Goal: Communication & Community: Share content

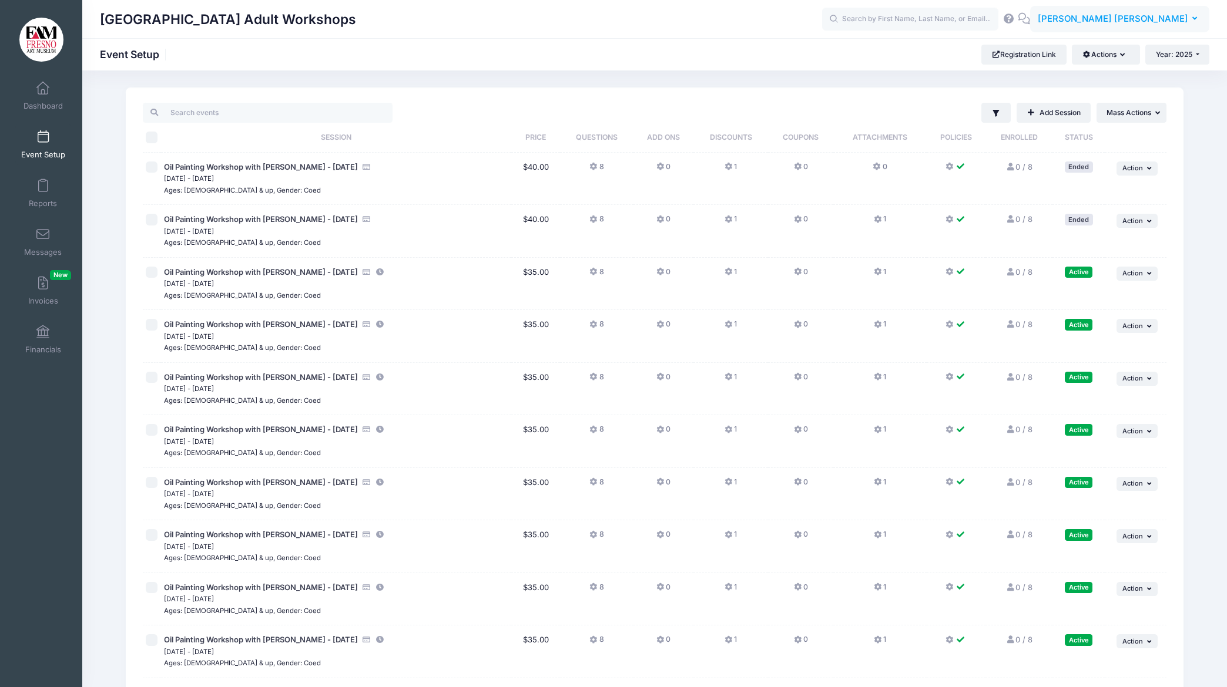
click at [1192, 19] on icon "button" at bounding box center [1196, 19] width 9 height 0
click at [1096, 49] on link "My Profile" at bounding box center [1128, 52] width 143 height 22
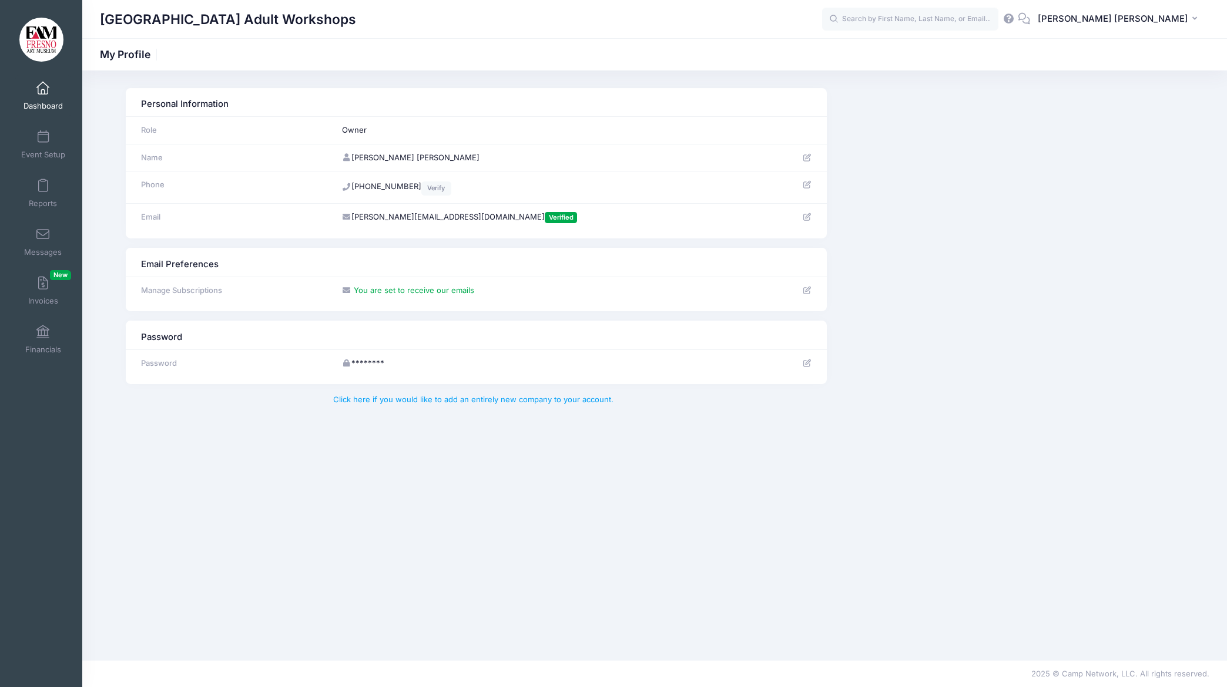
click at [43, 88] on span at bounding box center [43, 88] width 0 height 13
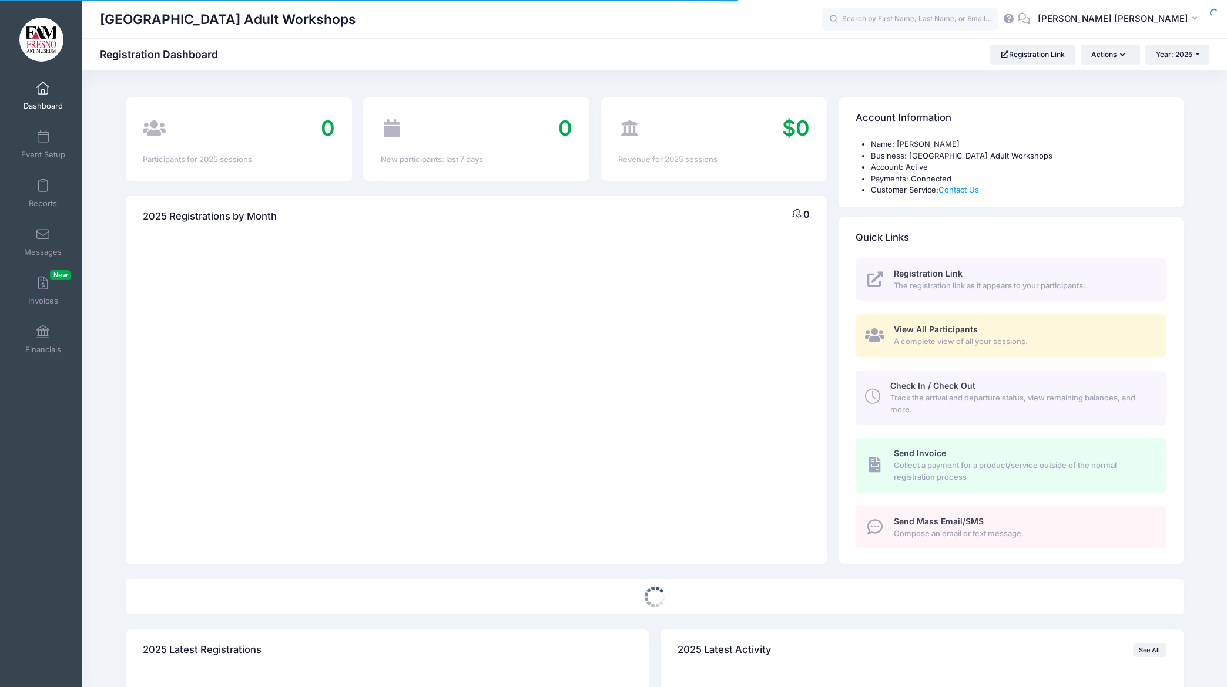
select select
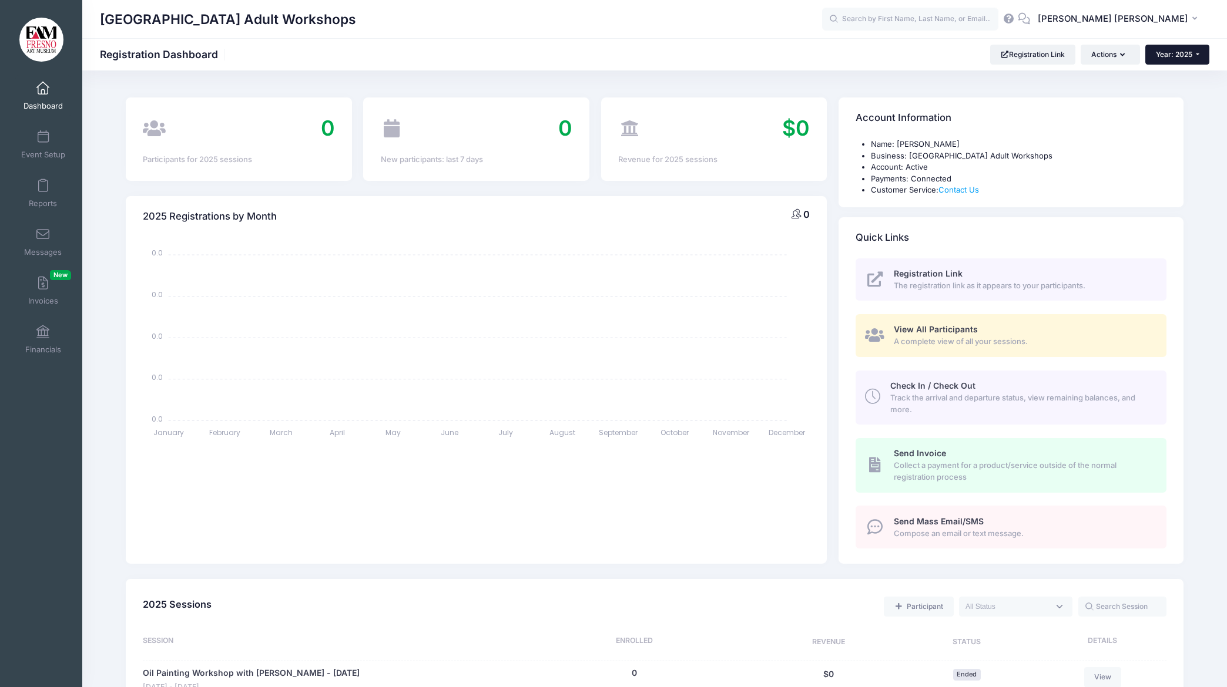
click at [1193, 52] on button "Year: 2025" at bounding box center [1177, 55] width 64 height 20
click at [1193, 53] on button "Year: 2025" at bounding box center [1177, 55] width 64 height 20
click at [901, 36] on div "[GEOGRAPHIC_DATA] Adult Workshops" at bounding box center [654, 19] width 1144 height 38
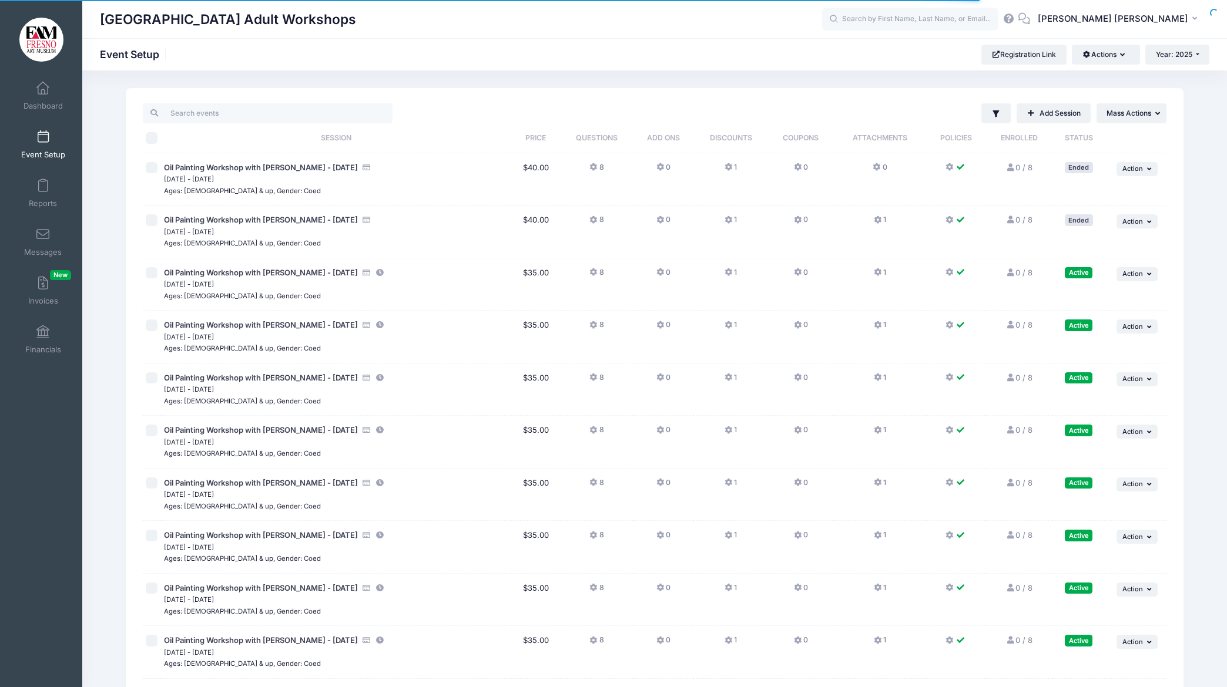
scroll to position [204, 0]
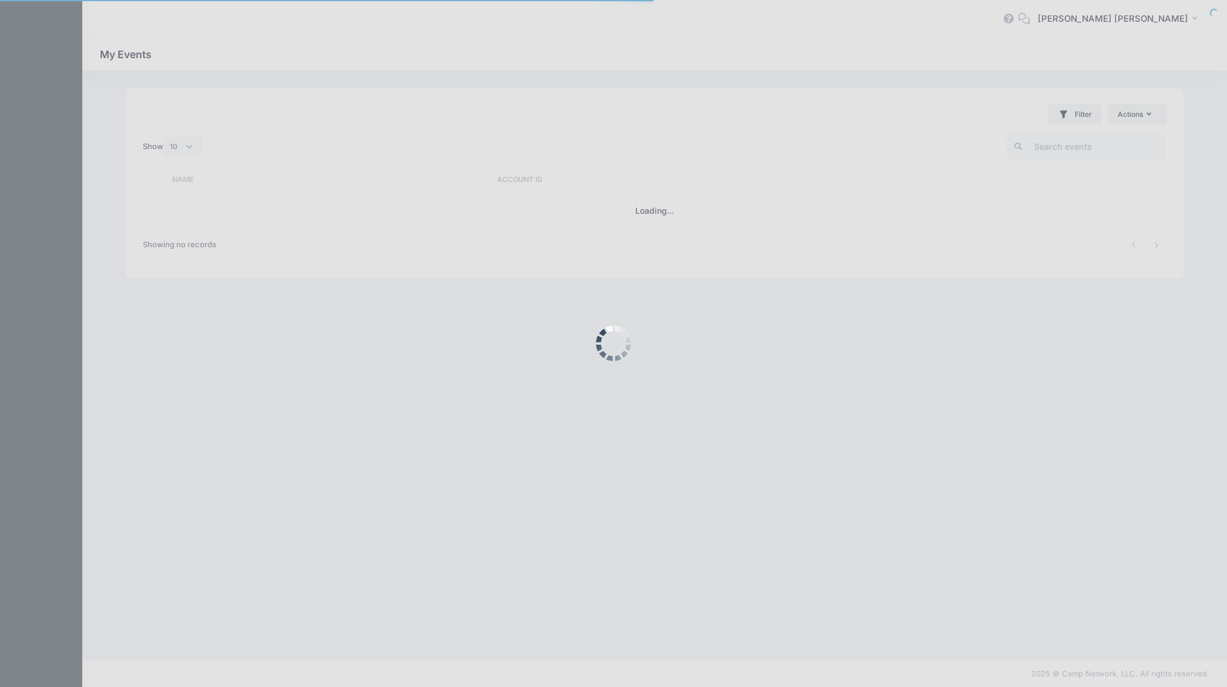
select select "10"
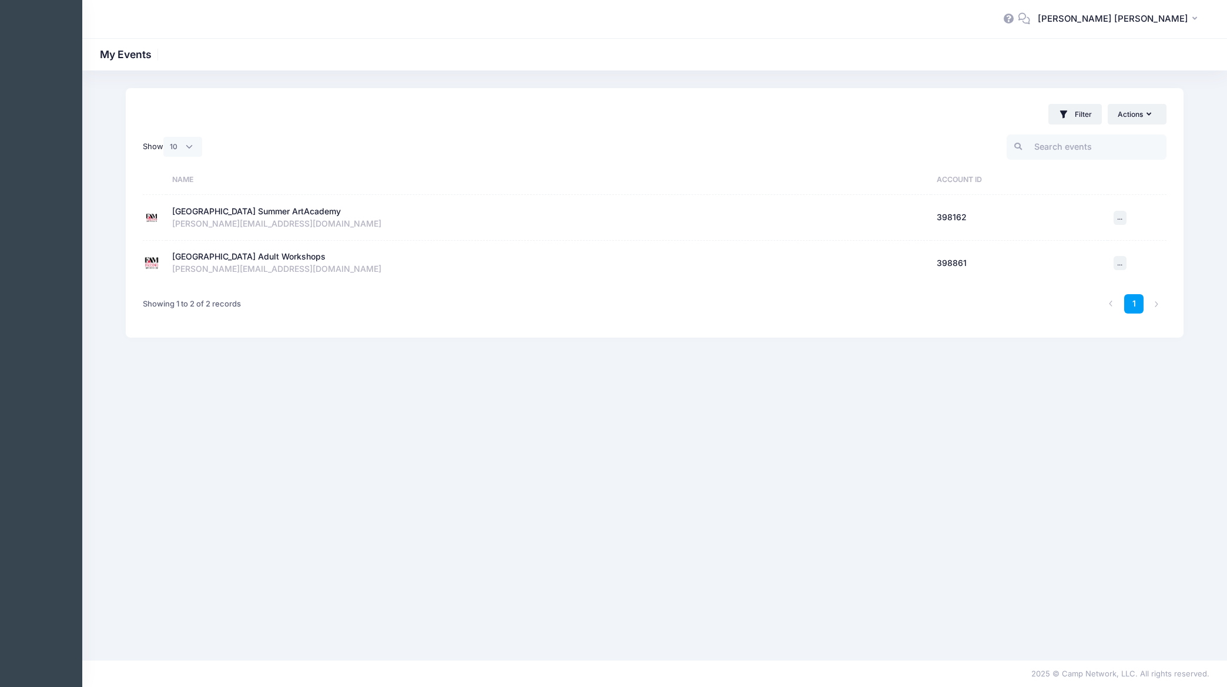
click at [251, 210] on div "Fresno Art Museum Summer ArtAcademy" at bounding box center [256, 212] width 169 height 12
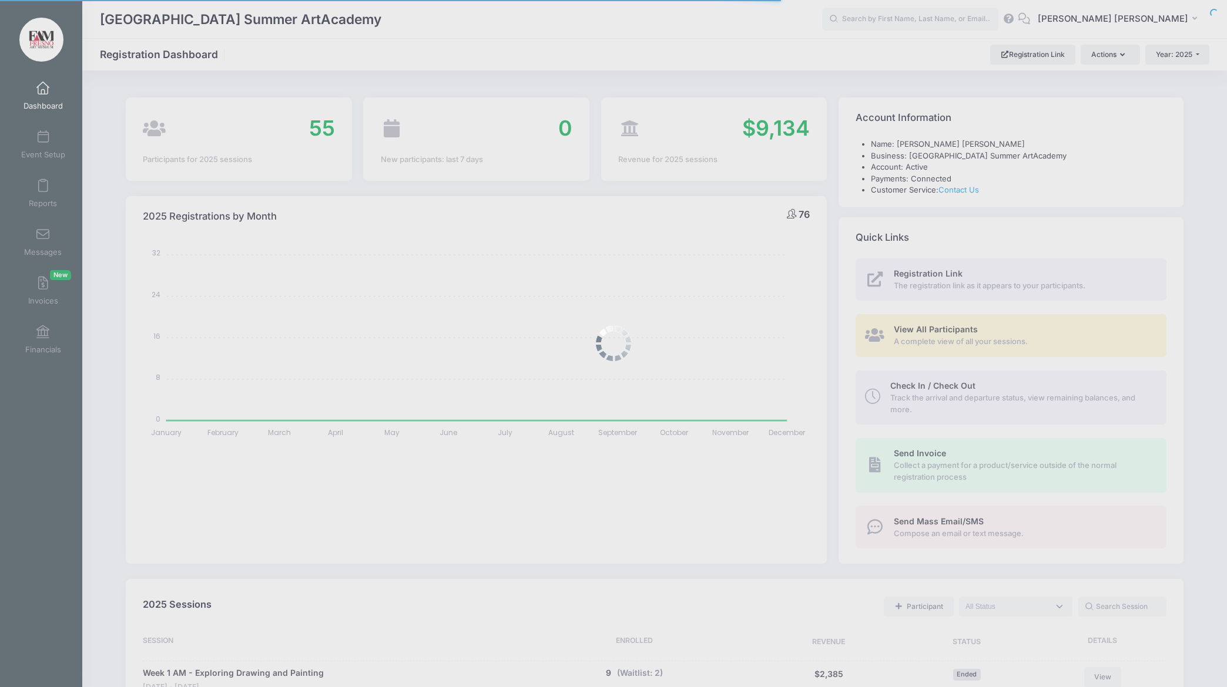
select select
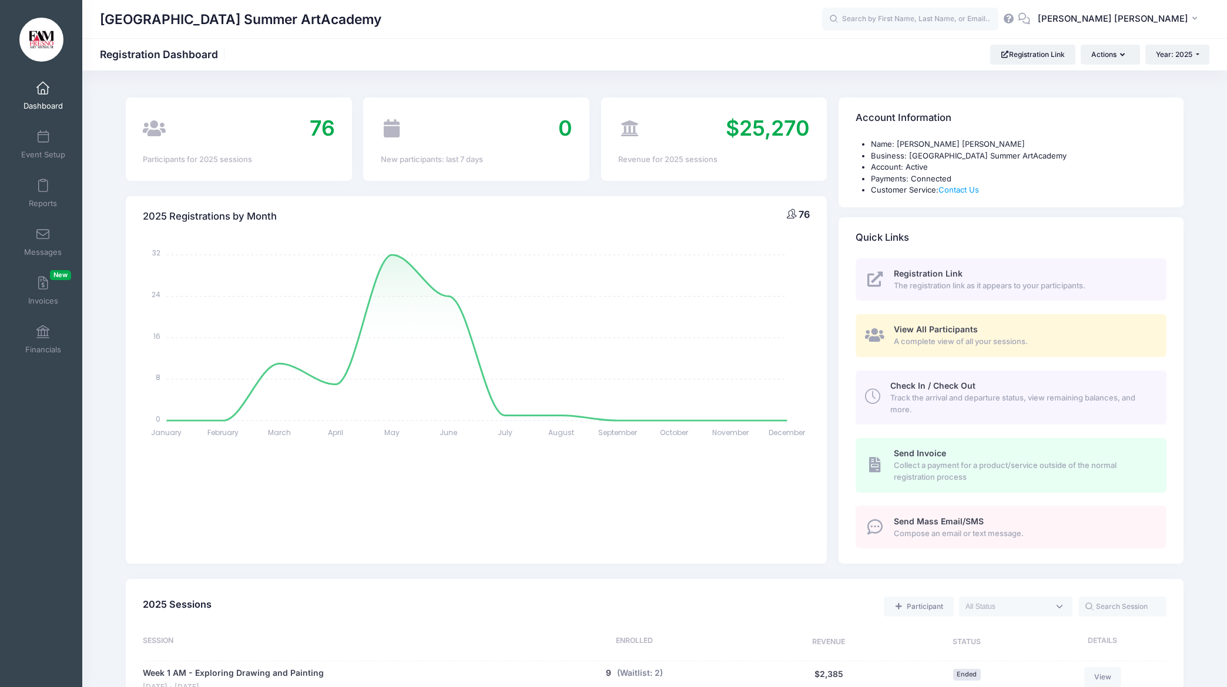
scroll to position [1, 0]
click at [920, 21] on input "text" at bounding box center [910, 19] width 176 height 23
click at [938, 50] on p "Ryan Patel" at bounding box center [932, 50] width 194 height 12
type input "Ryan Patel (Week 2 PM - Super Mud!, Jun-23, 2025)"
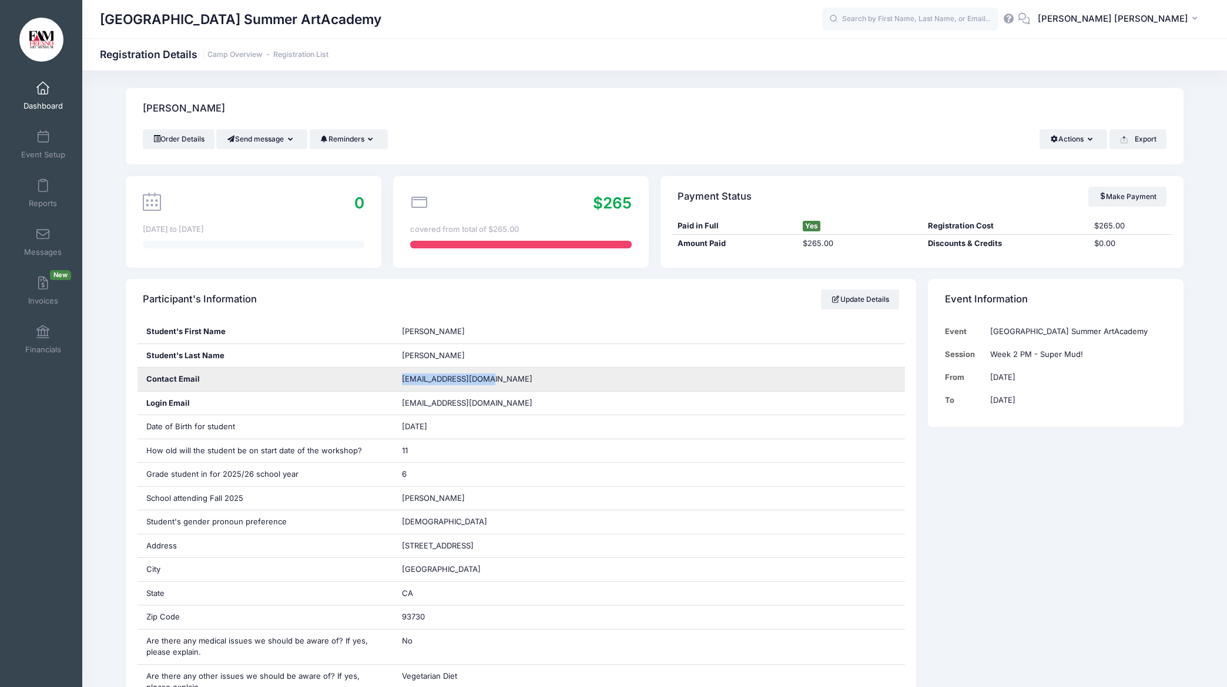
drag, startPoint x: 401, startPoint y: 380, endPoint x: 486, endPoint y: 384, distance: 85.3
click at [486, 384] on div "gpatel1484@gmail.com" at bounding box center [649, 379] width 512 height 23
copy span "gpatel1484@gmail.com"
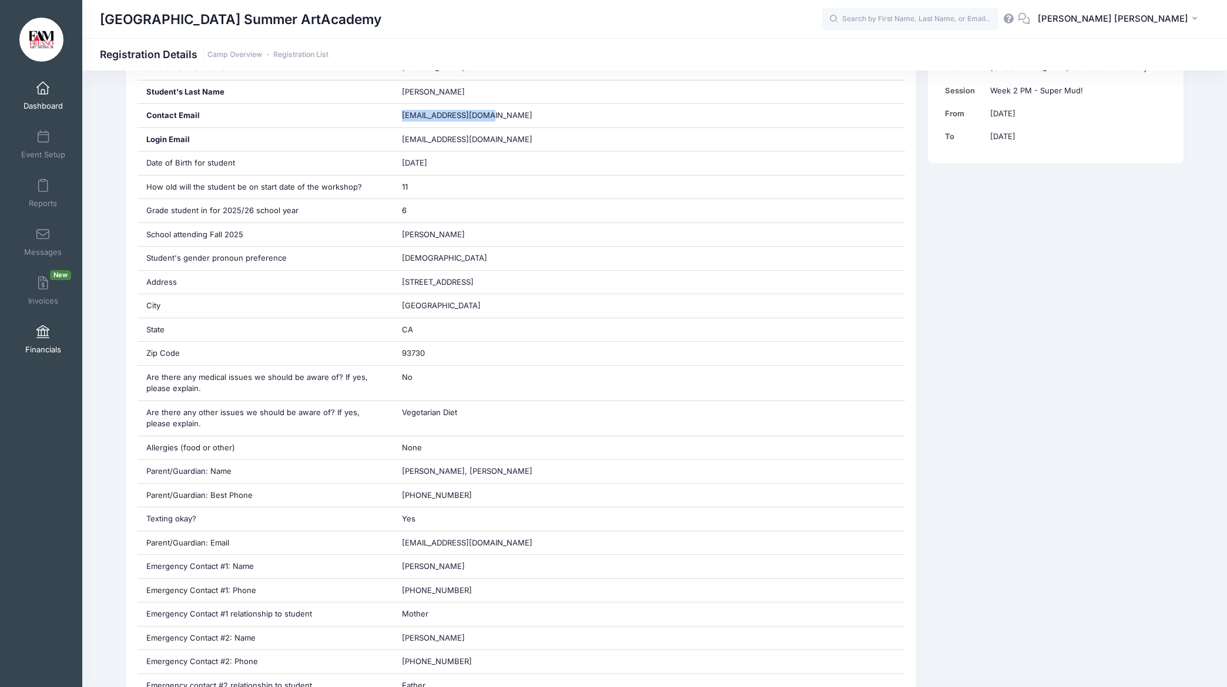
scroll to position [263, 0]
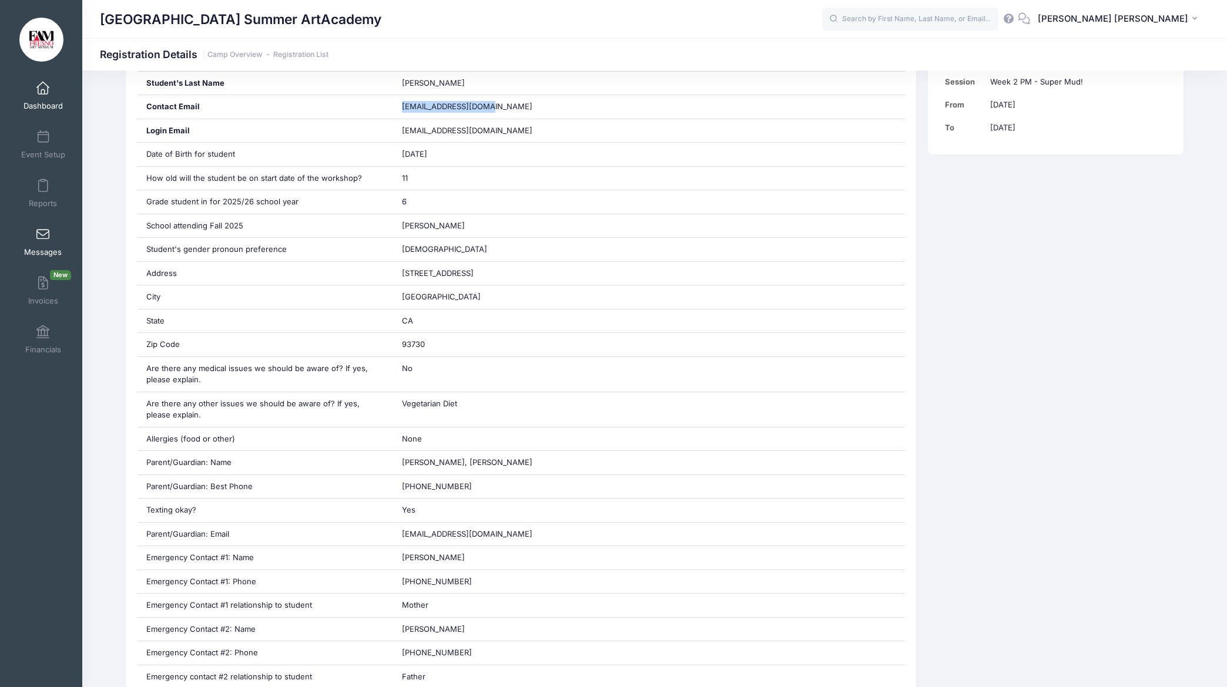
click at [43, 234] on span at bounding box center [43, 235] width 0 height 13
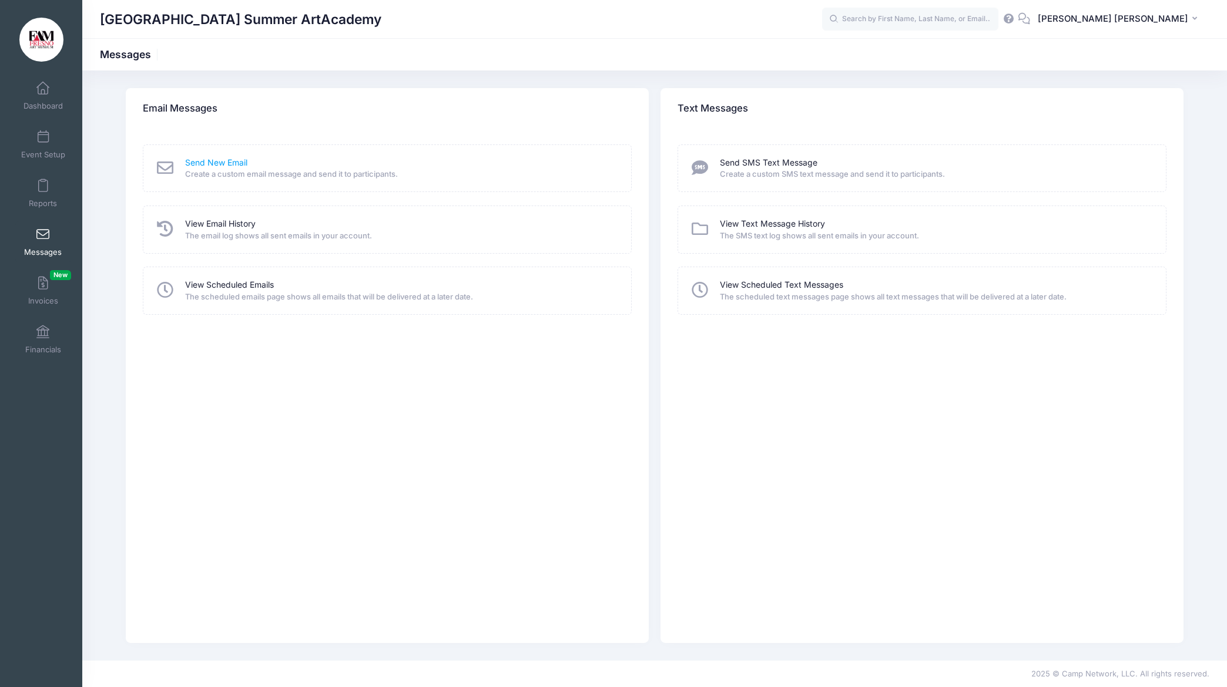
click at [201, 161] on link "Send New Email" at bounding box center [216, 163] width 62 height 12
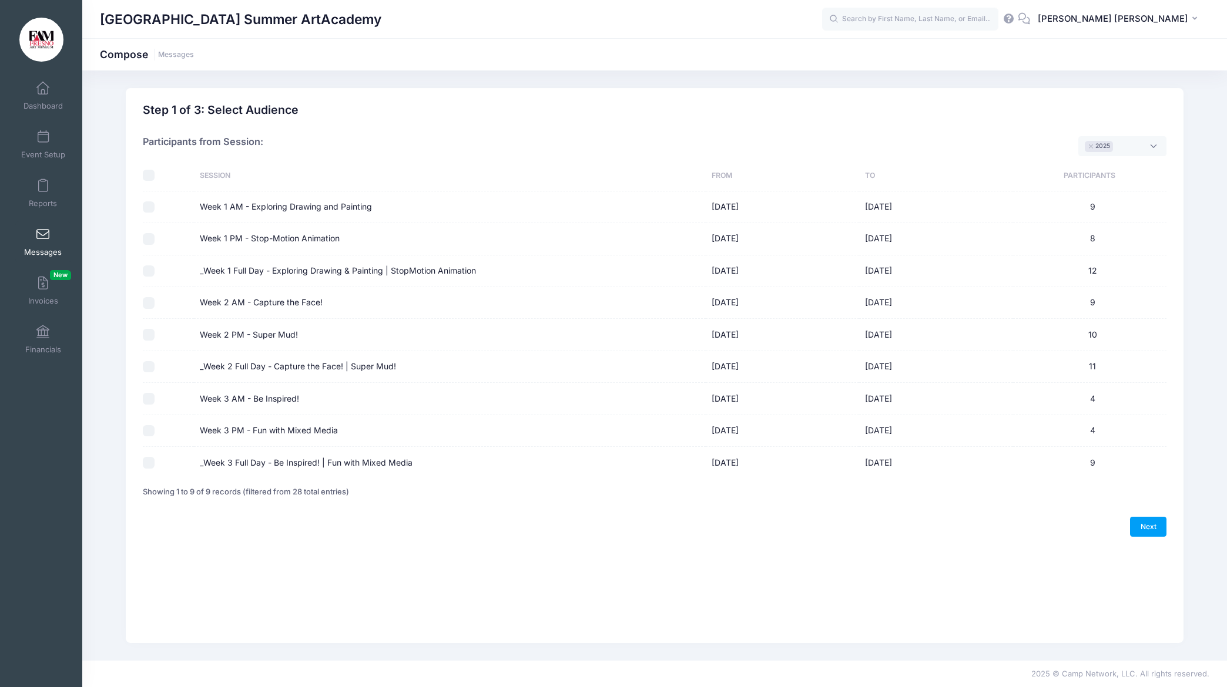
click at [268, 333] on label "Week 2 PM - Super Mud!" at bounding box center [249, 335] width 98 height 12
click at [155, 333] on input "Week 2 PM - Super Mud!" at bounding box center [149, 335] width 12 height 12
checkbox input "true"
click at [144, 364] on input "_Week 2 Full Day - Capture the Face! | Super Mud!" at bounding box center [149, 367] width 12 height 12
checkbox input "true"
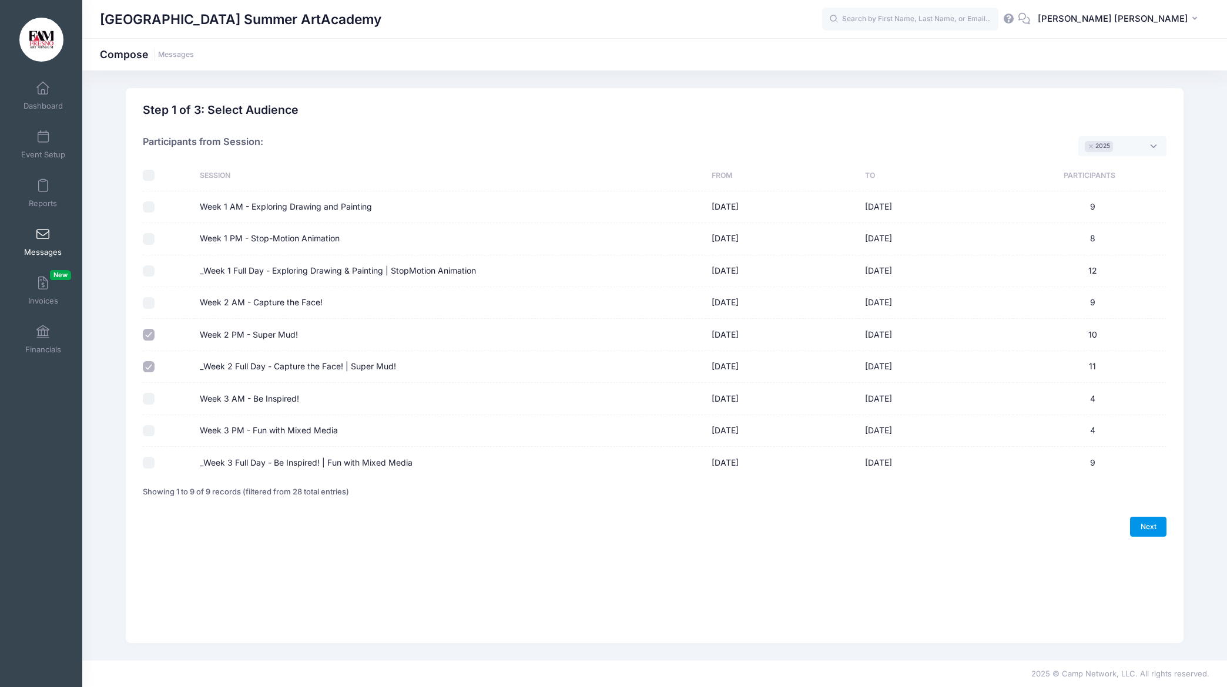
click at [1147, 525] on link "Next" at bounding box center [1148, 527] width 36 height 20
select select "50"
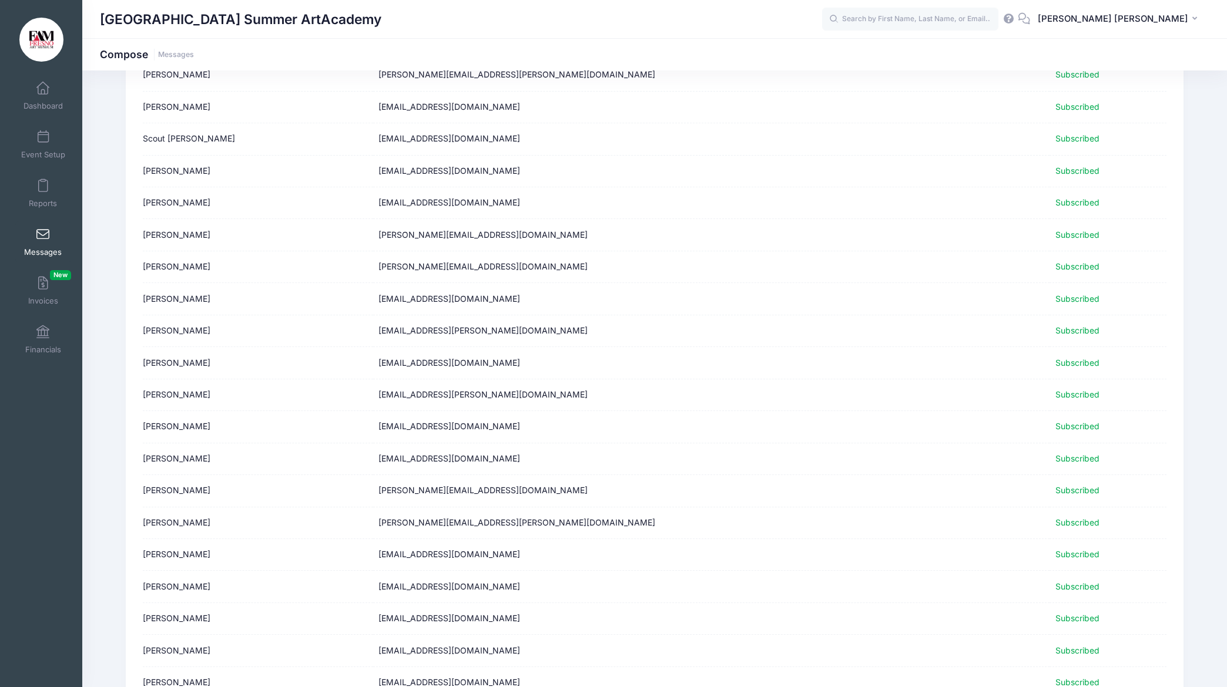
scroll to position [135, 0]
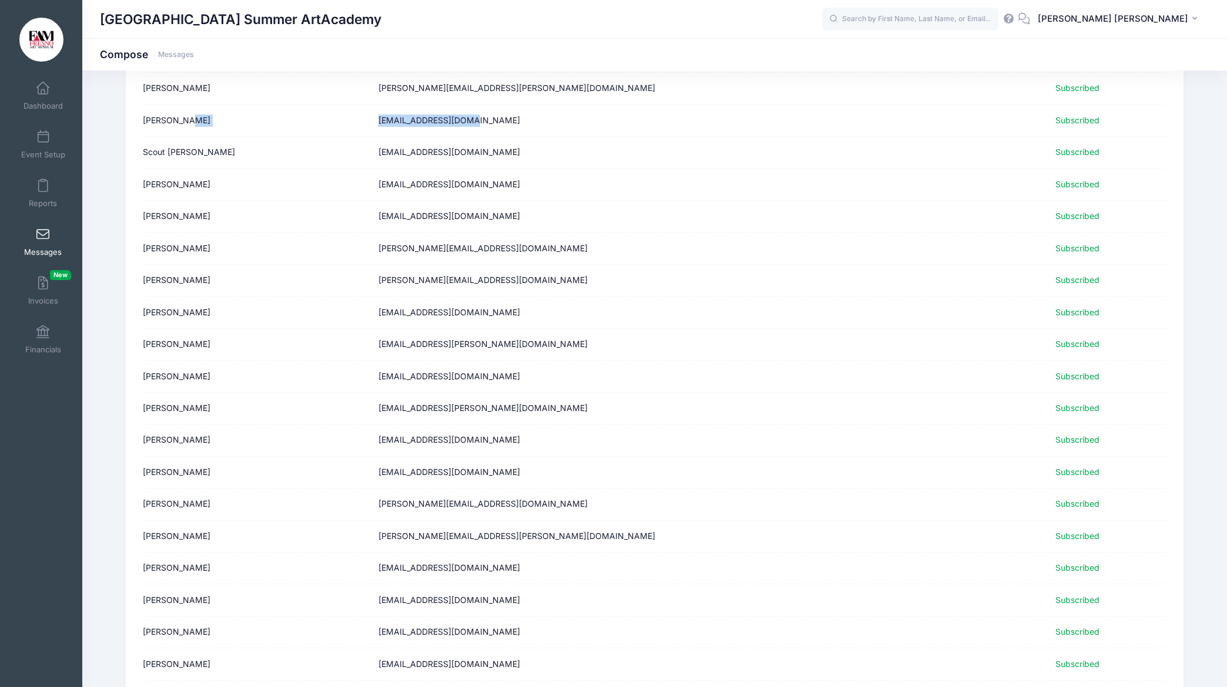
drag, startPoint x: 572, startPoint y: 123, endPoint x: 438, endPoint y: 126, distance: 134.6
click at [449, 122] on tr "Ryan Patel gpatel1484@gmail.com Subscribed" at bounding box center [654, 121] width 1023 height 32
copy tr "gpatel1484@gmail.com"
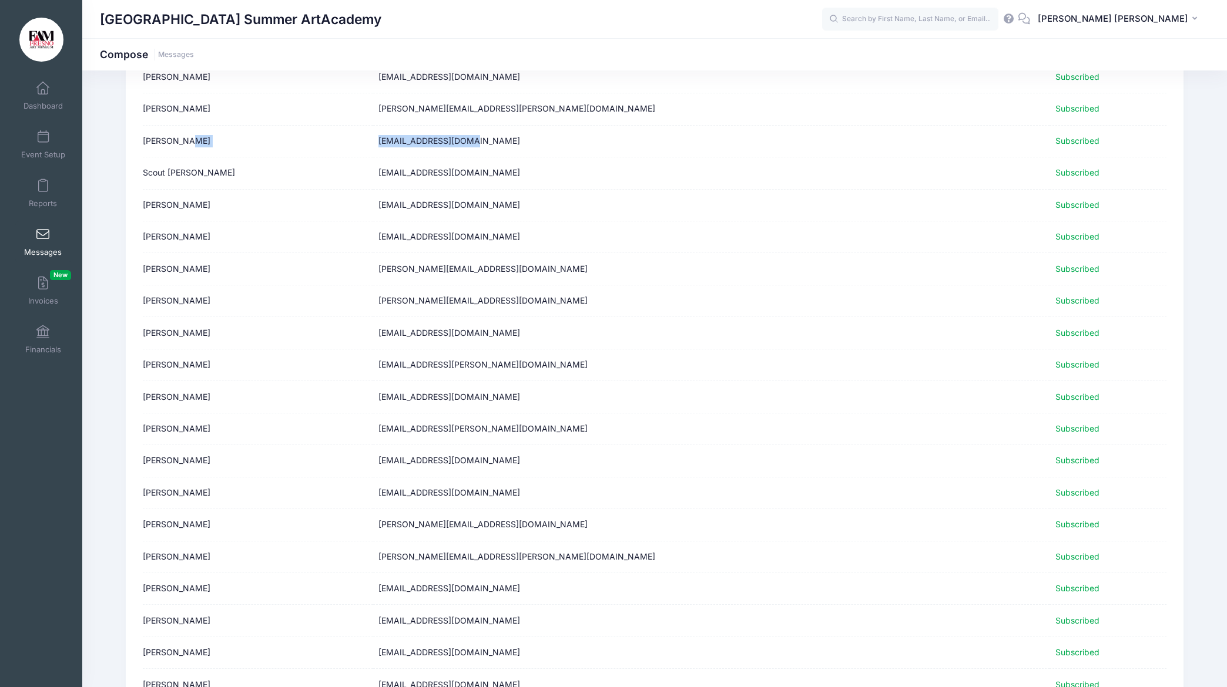
scroll to position [115, 0]
drag, startPoint x: 548, startPoint y: 395, endPoint x: 429, endPoint y: 402, distance: 119.4
click at [456, 398] on td "the.slikor@gmail.com" at bounding box center [711, 396] width 676 height 32
copy td "the.slikor@gmail.com"
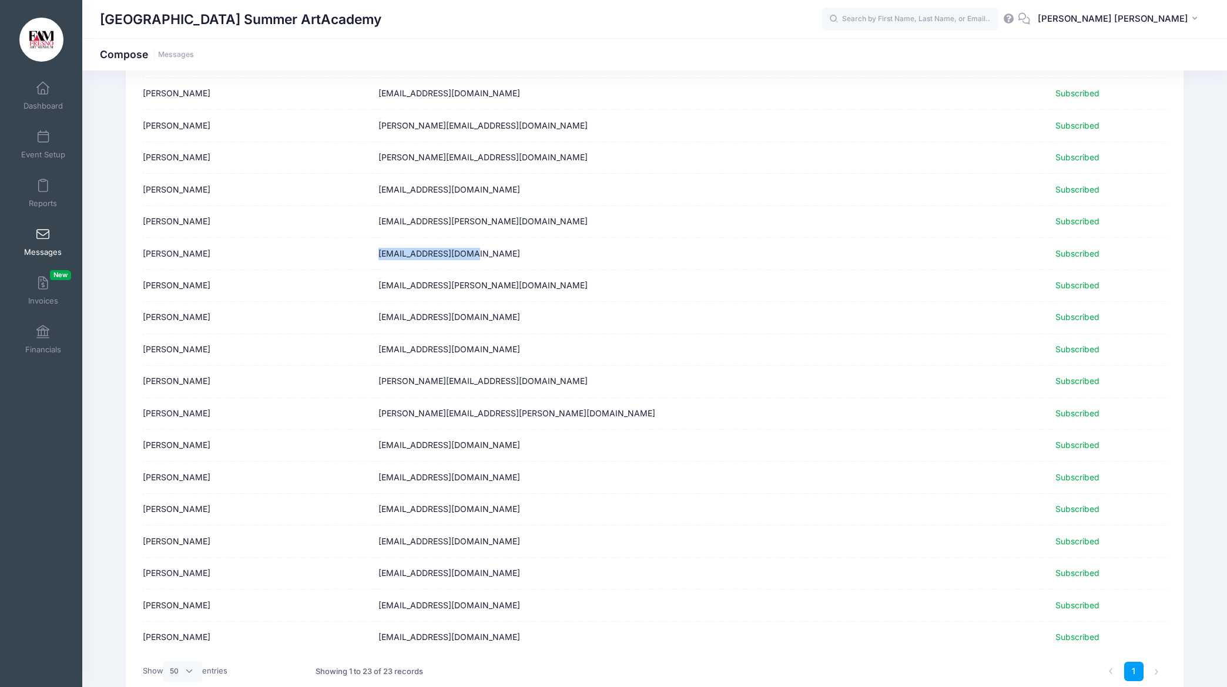
scroll to position [260, 0]
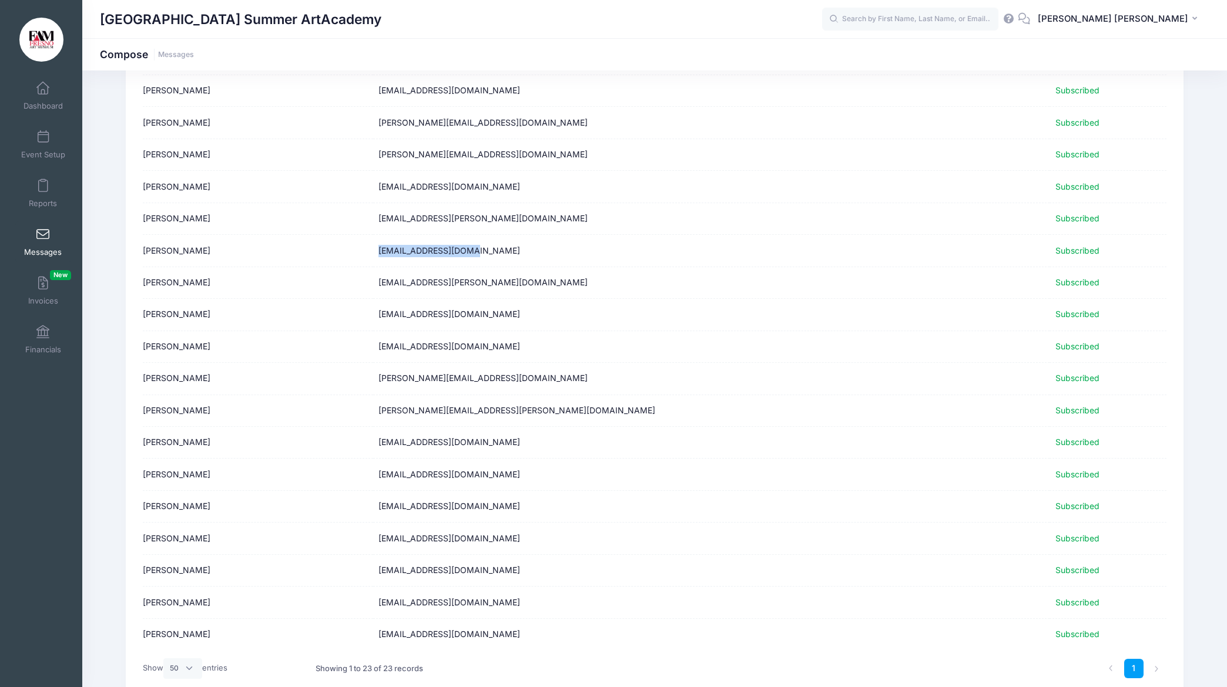
drag, startPoint x: 571, startPoint y: 475, endPoint x: 431, endPoint y: 478, distance: 140.5
click at [445, 474] on tr "Michael Miller tysonruthscott@gmail.com Subscribed" at bounding box center [654, 475] width 1023 height 32
copy tr "tysonruthscott@gmail.com"
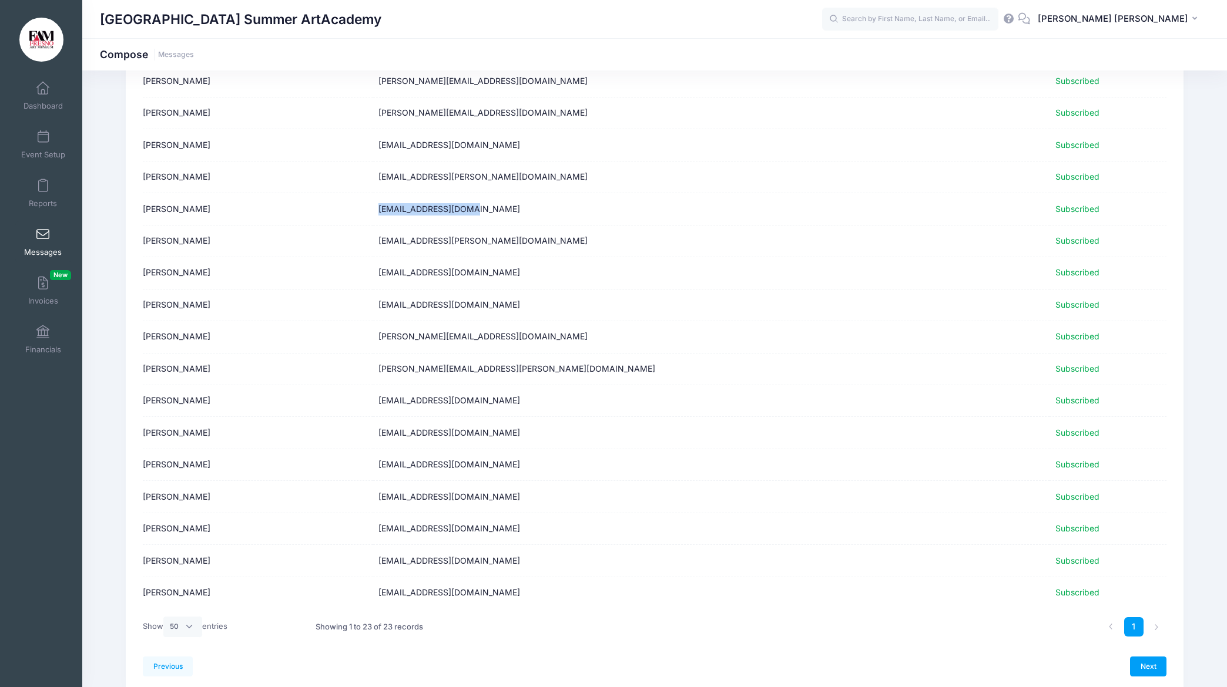
scroll to position [351, 0]
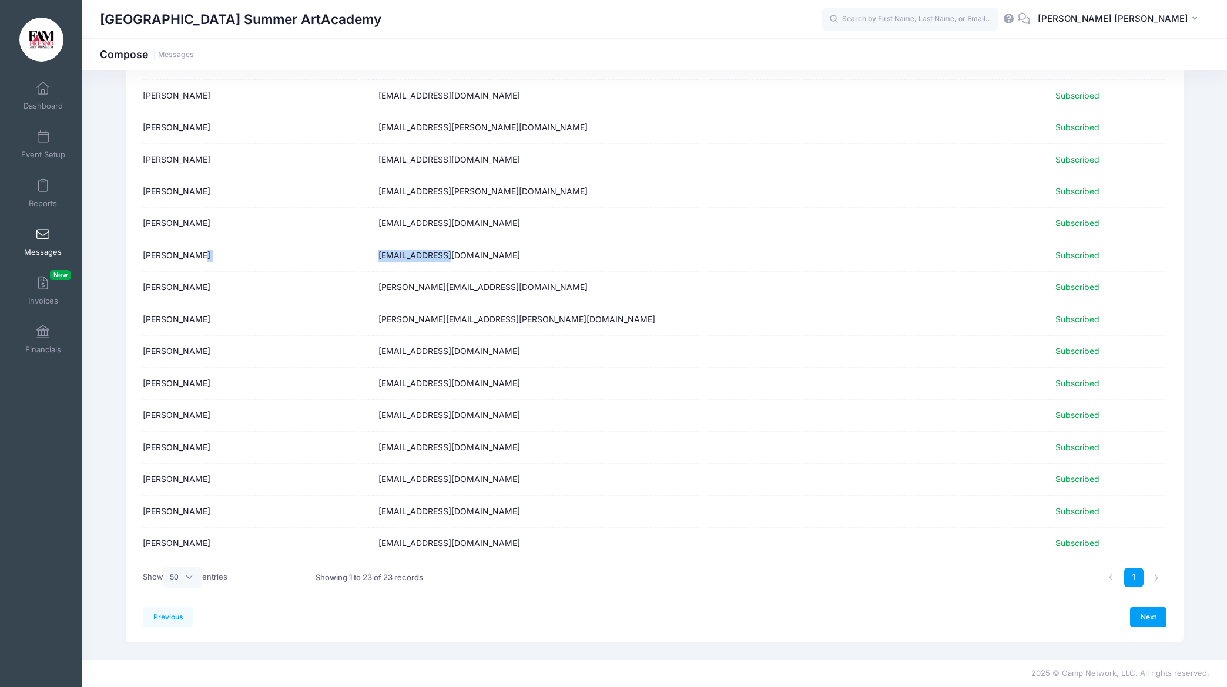
drag, startPoint x: 532, startPoint y: 257, endPoint x: 442, endPoint y: 264, distance: 90.1
click at [442, 264] on tr "Taylor White hbrkim7@aol.com Subscribed" at bounding box center [654, 256] width 1023 height 32
copy tr "hbrkim7@aol.com"
click at [1156, 577] on li at bounding box center [1156, 579] width 19 height 19
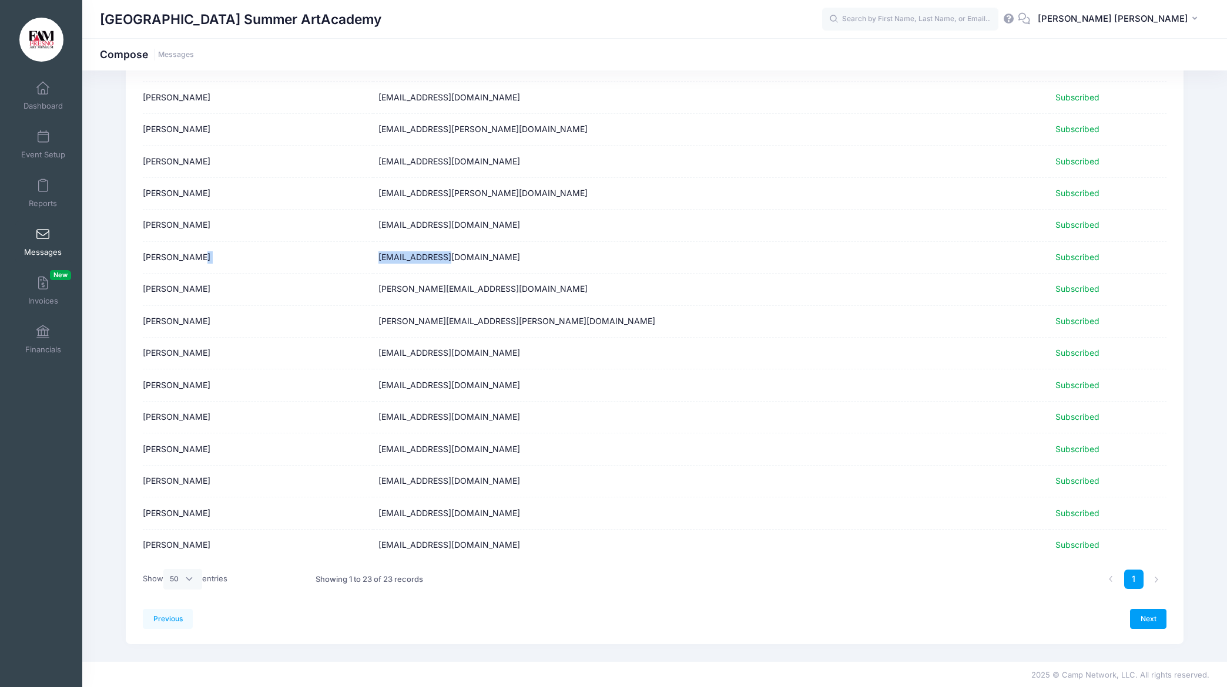
scroll to position [350, 0]
click at [1156, 580] on li at bounding box center [1156, 578] width 19 height 19
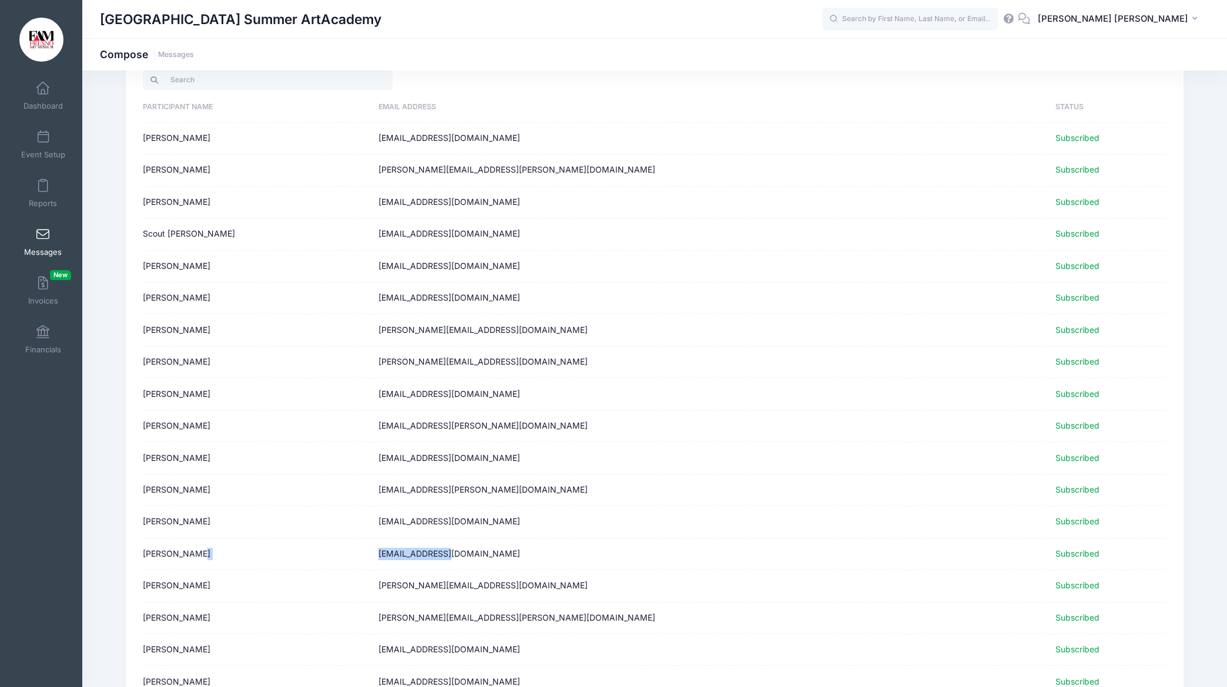
scroll to position [48, 0]
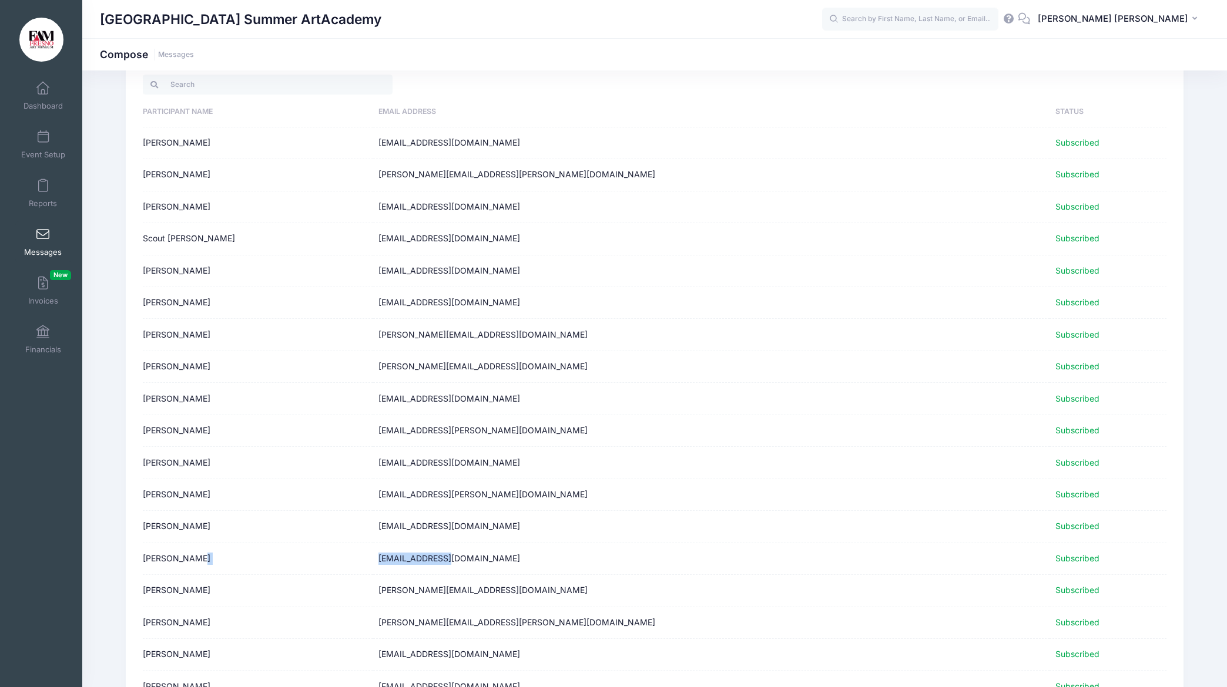
drag, startPoint x: 582, startPoint y: 176, endPoint x: 446, endPoint y: 174, distance: 135.7
click at [446, 174] on tr "Julia Rutowicz heather.rutowicz@fresno.edu Subscribed" at bounding box center [654, 175] width 1023 height 32
copy tr "heather.rutowicz@fresno.edu"
drag, startPoint x: 569, startPoint y: 270, endPoint x: 434, endPoint y: 275, distance: 135.2
click at [448, 270] on tr "Henry Antonio blaircandice1@gmail.com Subscribed" at bounding box center [654, 272] width 1023 height 32
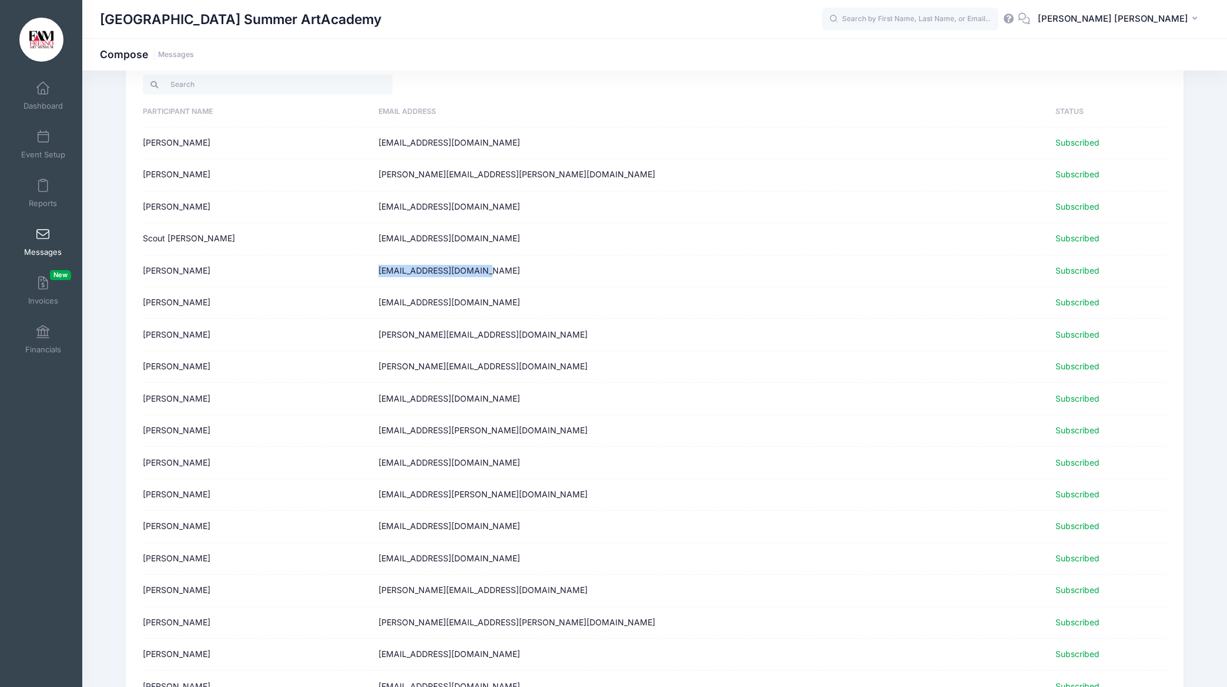
copy tr "blaircandice1@gmail.com"
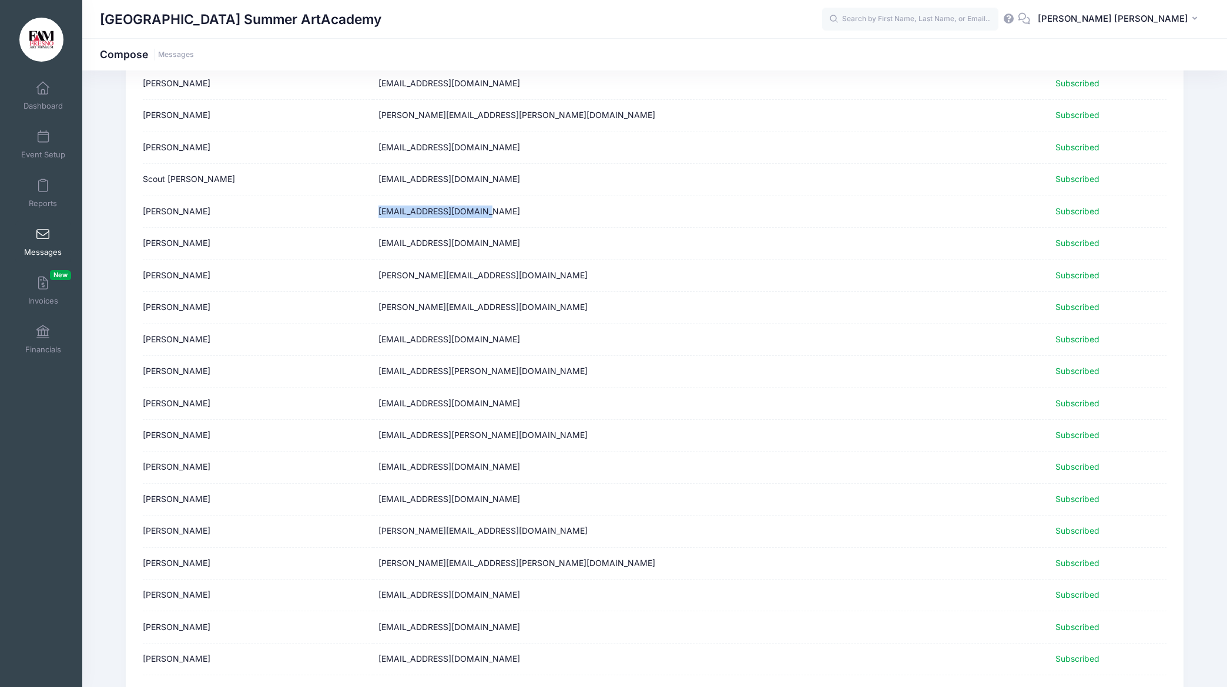
scroll to position [129, 0]
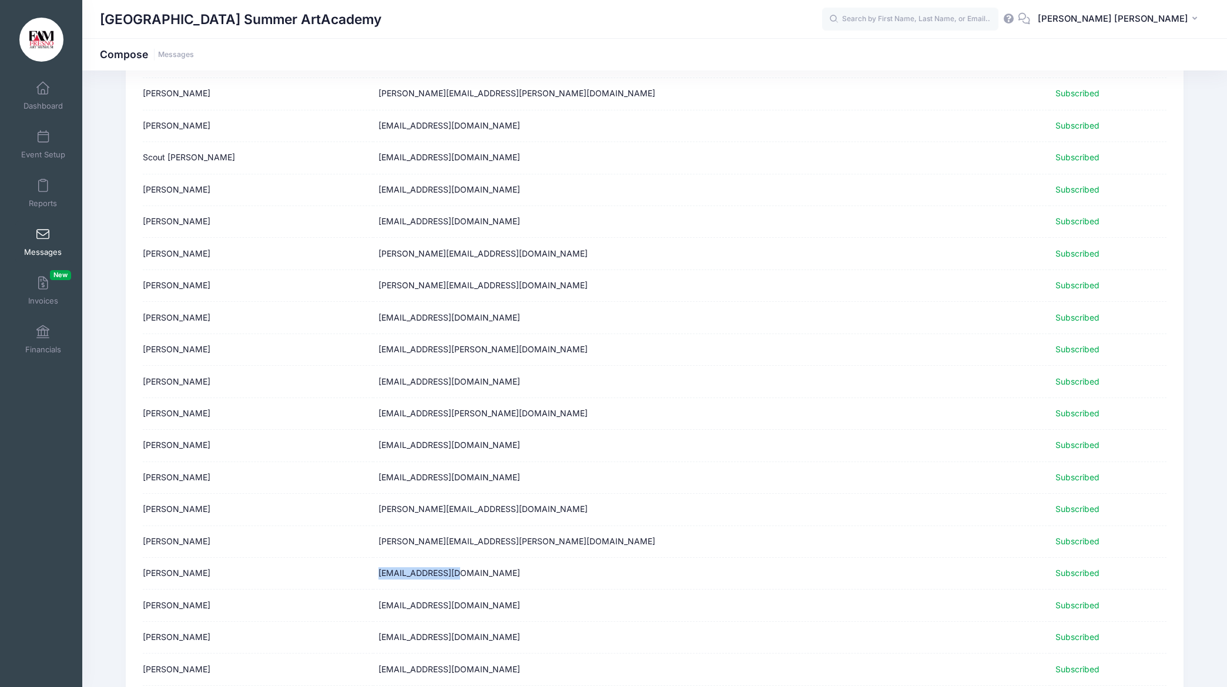
drag, startPoint x: 544, startPoint y: 572, endPoint x: 415, endPoint y: 572, distance: 129.2
click at [455, 577] on td "terra@pacbell.net" at bounding box center [711, 574] width 676 height 32
copy td "terra@pacbell.net"
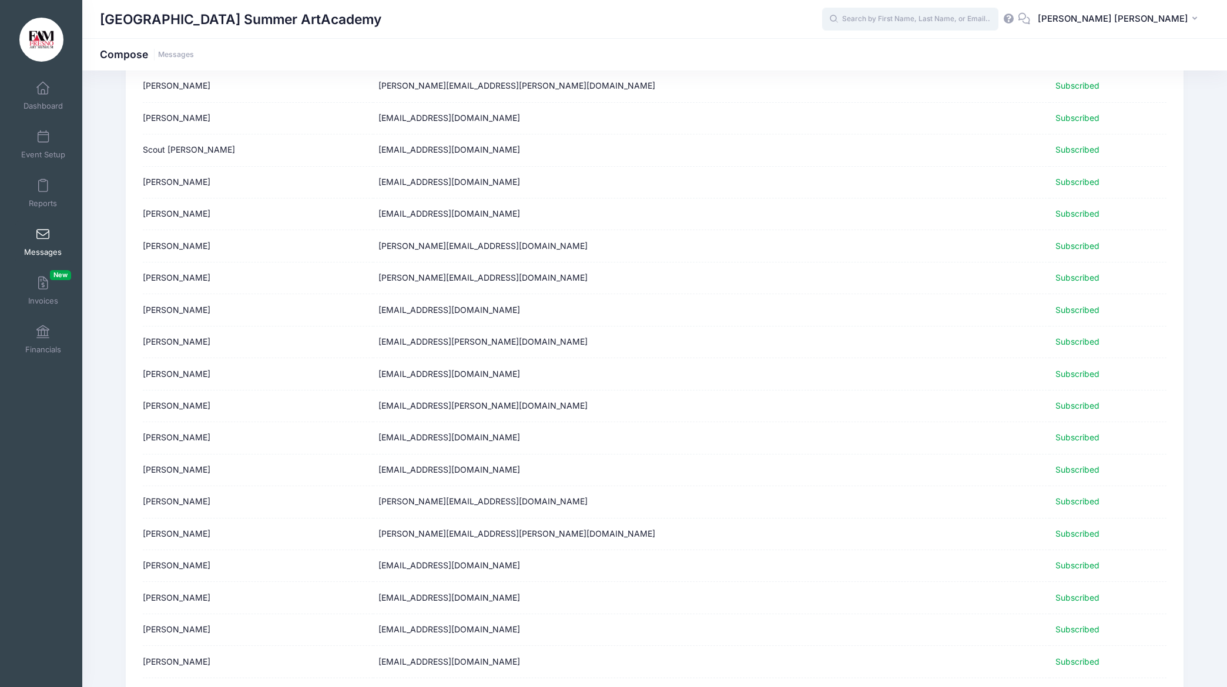
click at [947, 22] on input "text" at bounding box center [910, 19] width 176 height 23
click at [935, 49] on p "Mason Register" at bounding box center [932, 50] width 194 height 12
type input "Mason Register (Week 2 AM - Capture the Face!, Jun-23, 2025)"
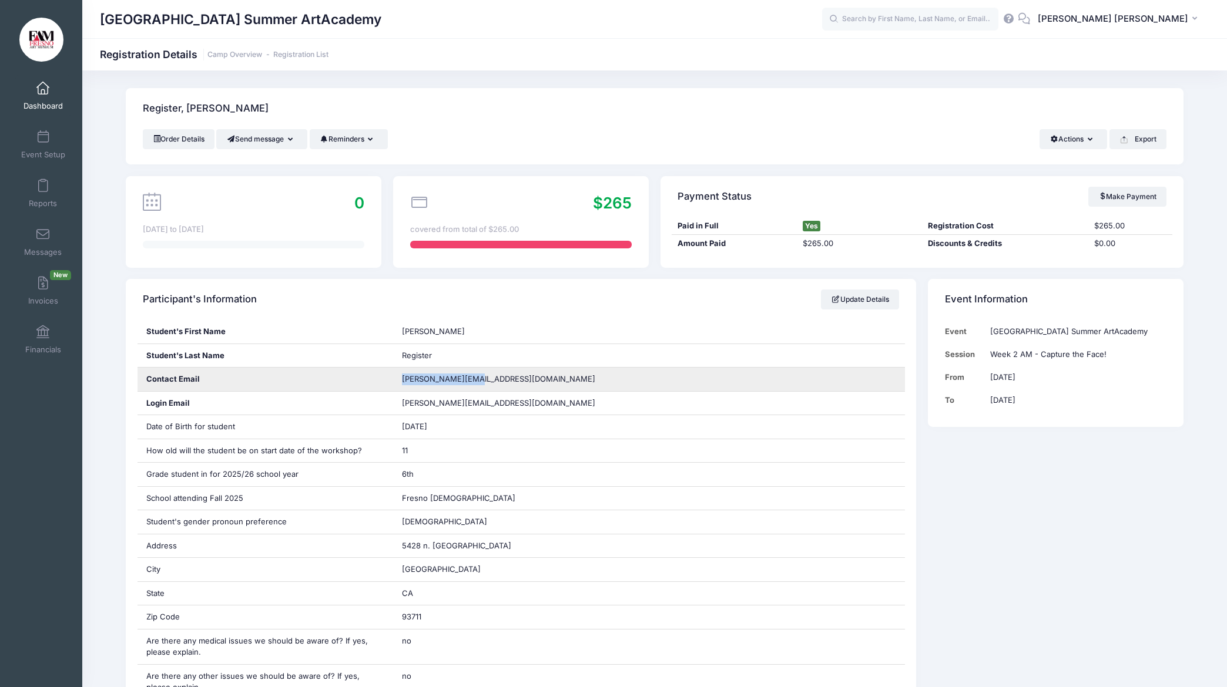
drag, startPoint x: 475, startPoint y: 378, endPoint x: 390, endPoint y: 380, distance: 85.2
click at [390, 380] on div "Contact Email [PERSON_NAME][EMAIL_ADDRESS][DOMAIN_NAME]" at bounding box center [520, 380] width 767 height 24
copy div "[PERSON_NAME][EMAIL_ADDRESS][DOMAIN_NAME]"
